Goal: Task Accomplishment & Management: Manage account settings

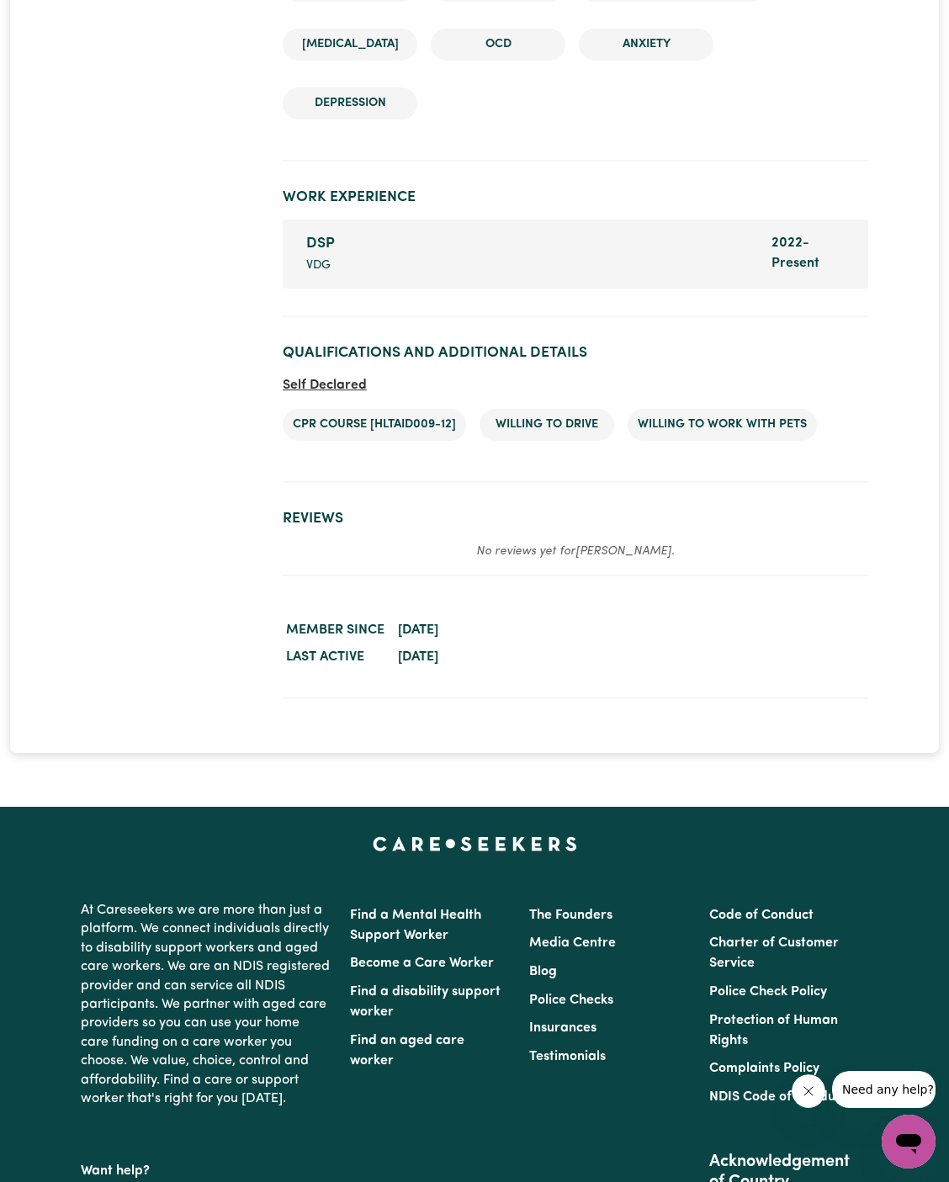
scroll to position [2312, 0]
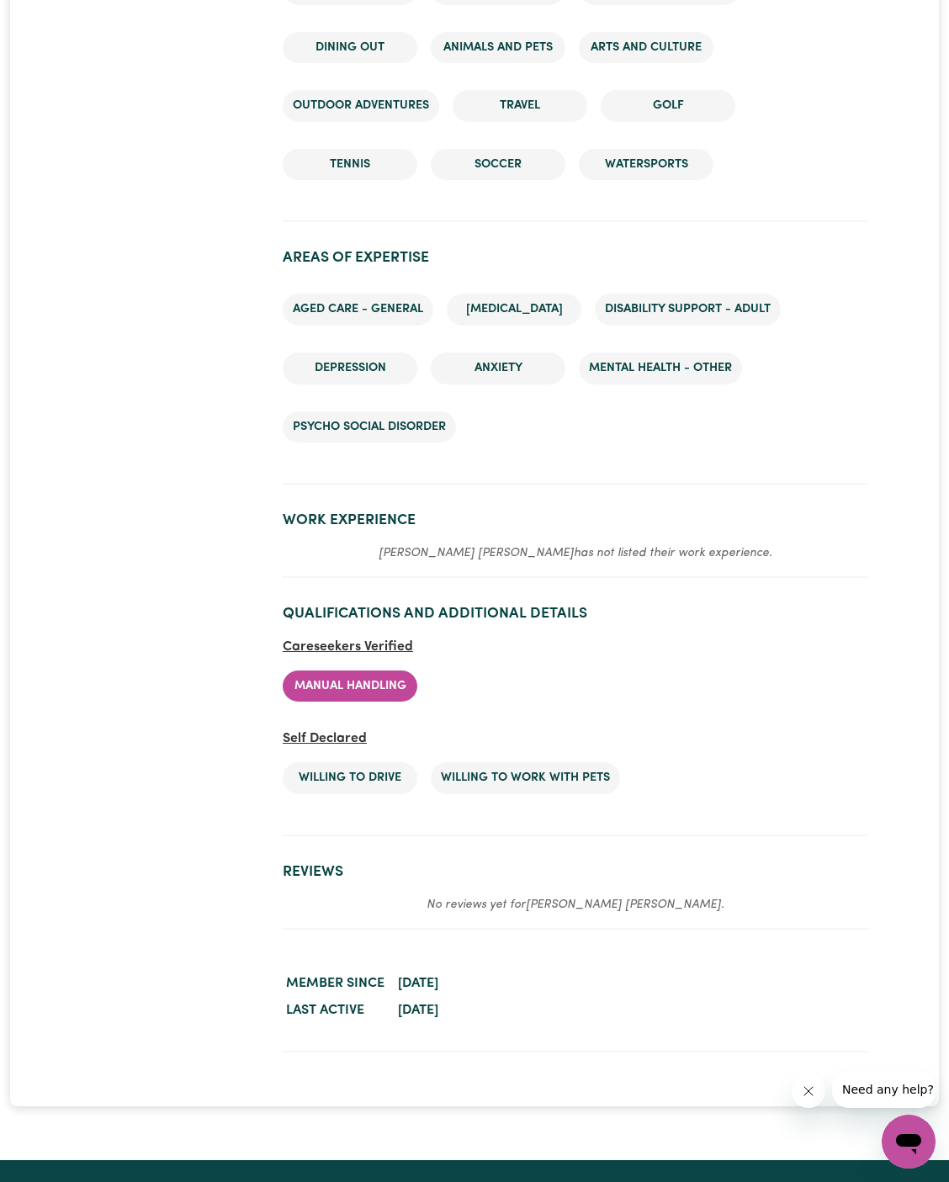
scroll to position [2590, 0]
